Goal: Task Accomplishment & Management: Use online tool/utility

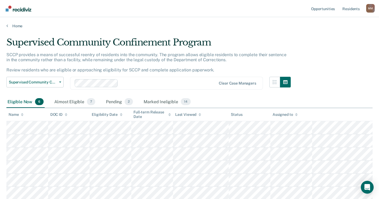
scroll to position [39, 0]
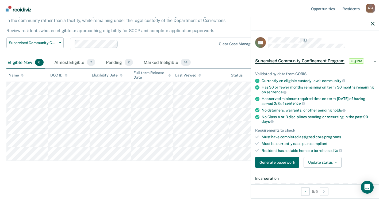
click at [374, 23] on div at bounding box center [315, 23] width 128 height 13
click at [373, 24] on icon "button" at bounding box center [372, 24] width 4 height 4
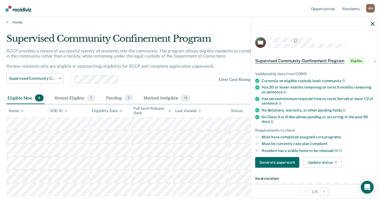
scroll to position [0, 0]
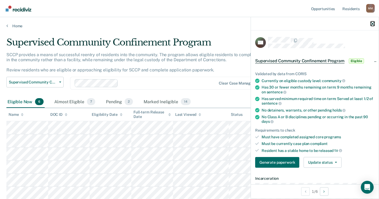
click at [374, 24] on icon "button" at bounding box center [372, 24] width 4 height 4
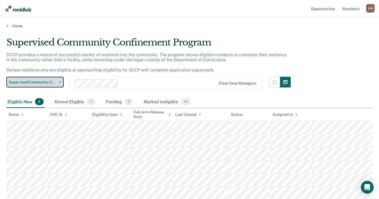
click at [59, 82] on icon "button" at bounding box center [60, 82] width 2 height 1
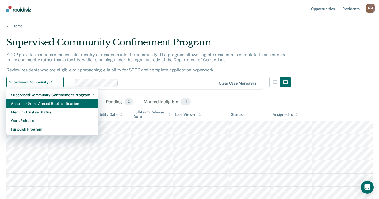
click at [51, 104] on div "Annual or Semi-Annual Reclassification" at bounding box center [52, 103] width 83 height 9
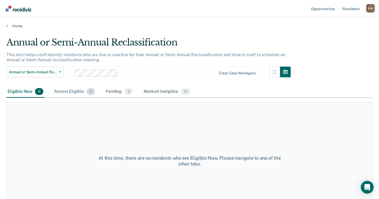
click at [64, 92] on div "Almost Eligible 0" at bounding box center [74, 92] width 43 height 12
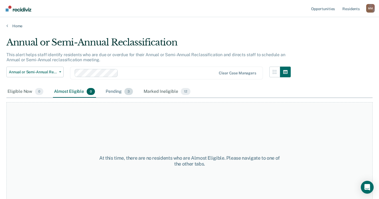
click at [113, 89] on div "Pending 3" at bounding box center [118, 92] width 29 height 12
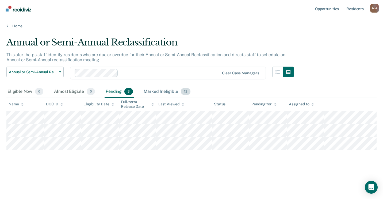
click at [145, 92] on div "Marked Ineligible 12" at bounding box center [166, 92] width 49 height 12
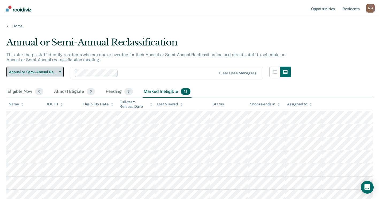
click at [60, 74] on button "Annual or Semi-Annual Reclassification" at bounding box center [34, 72] width 57 height 11
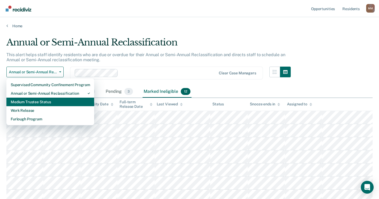
drag, startPoint x: 50, startPoint y: 106, endPoint x: 50, endPoint y: 102, distance: 4.3
click at [50, 102] on div "Supervised Community Confinement Program Annual or Semi-Annual Reclassification…" at bounding box center [50, 101] width 88 height 47
click at [52, 100] on div "Medium Trustee Status" at bounding box center [50, 102] width 79 height 9
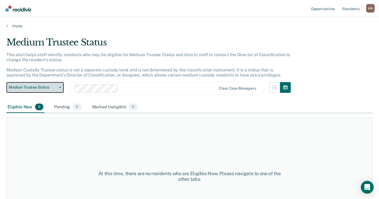
click at [60, 87] on icon "button" at bounding box center [60, 87] width 2 height 1
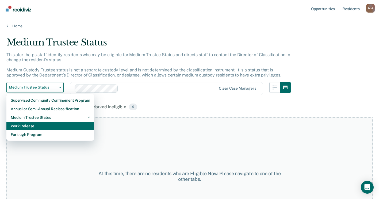
click at [50, 124] on div "Work Release" at bounding box center [50, 126] width 79 height 9
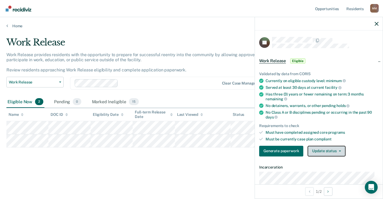
click at [326, 152] on button "Update status" at bounding box center [326, 151] width 38 height 11
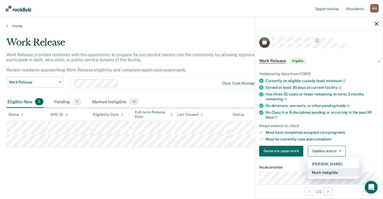
click at [324, 173] on button "Mark Ineligible" at bounding box center [333, 172] width 52 height 9
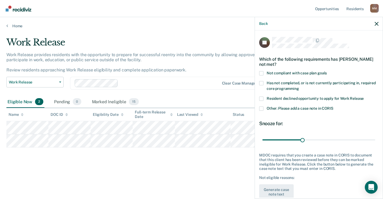
click at [261, 83] on span at bounding box center [261, 83] width 4 height 4
click at [299, 87] on input "Has not completed, or is not currently participating in, required core programm…" at bounding box center [299, 87] width 0 height 0
click at [262, 107] on span at bounding box center [261, 108] width 4 height 4
click at [333, 106] on input "Other: Please add a case note in CORIS" at bounding box center [333, 106] width 0 height 0
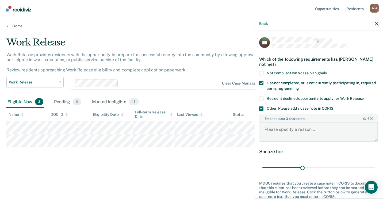
click at [277, 135] on textarea "Enter at least 3 characters 0 / 1600" at bounding box center [319, 132] width 118 height 20
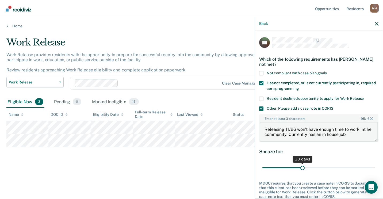
type textarea "Releasing 11/26 won't have enough time to work int he community. Currently has …"
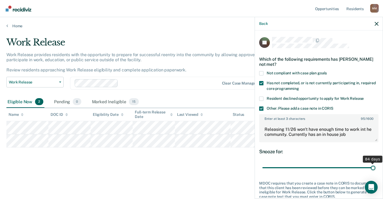
drag, startPoint x: 301, startPoint y: 167, endPoint x: 384, endPoint y: 180, distance: 83.9
type input "84"
click at [375, 172] on input "range" at bounding box center [318, 167] width 113 height 9
click at [265, 132] on textarea "Releasing 11/26 won't have enough time to work int he community. Currently has …" at bounding box center [319, 132] width 118 height 20
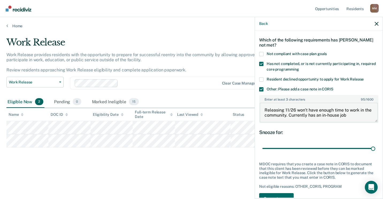
scroll to position [39, 0]
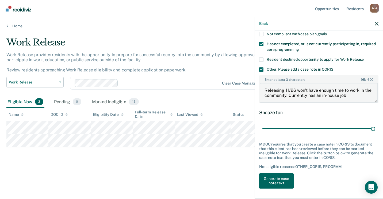
type textarea "Releasing 11/26 won't have enough time to work in the community. Currently has …"
click at [270, 179] on button "Generate case note text" at bounding box center [276, 181] width 34 height 16
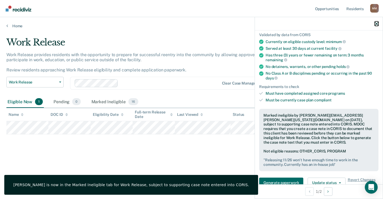
click at [376, 23] on icon "button" at bounding box center [376, 24] width 4 height 4
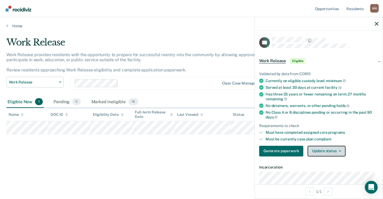
click at [329, 148] on button "Update status" at bounding box center [326, 151] width 38 height 11
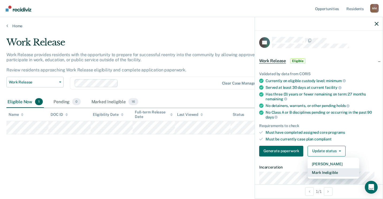
click at [315, 171] on button "Mark Ineligible" at bounding box center [333, 172] width 52 height 9
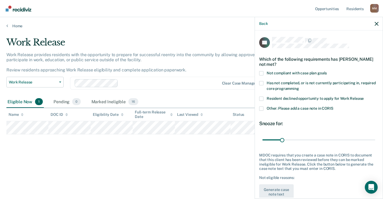
click at [263, 107] on span at bounding box center [261, 108] width 4 height 4
click at [333, 106] on input "Other: Please add a case note in CORIS" at bounding box center [333, 106] width 0 height 0
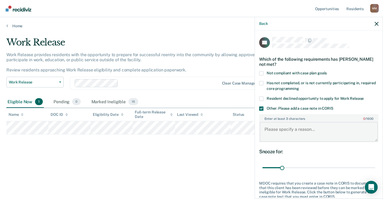
click at [276, 130] on textarea "Enter at least 3 characters 0 / 1600" at bounding box center [319, 132] width 118 height 20
type textarea "Will be presenting for community on [DATE]-MM"
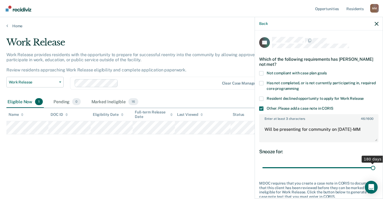
drag, startPoint x: 281, startPoint y: 166, endPoint x: 384, endPoint y: 166, distance: 102.1
type input "180"
click at [375, 166] on input "range" at bounding box center [318, 167] width 113 height 9
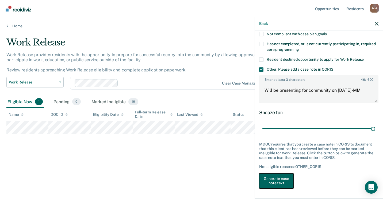
click at [279, 178] on button "Generate case note text" at bounding box center [276, 181] width 34 height 16
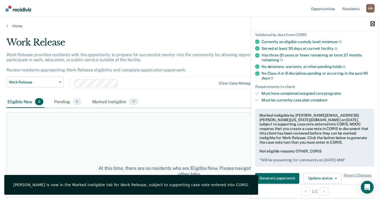
click at [372, 23] on icon "button" at bounding box center [372, 24] width 4 height 4
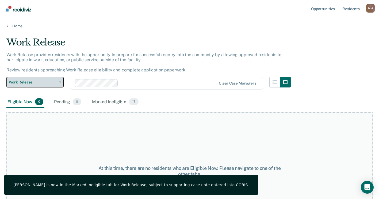
click at [63, 82] on button "Work Release" at bounding box center [34, 82] width 57 height 11
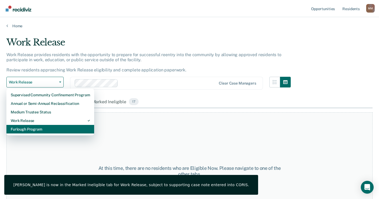
click at [44, 131] on div "Furlough Program" at bounding box center [50, 129] width 79 height 9
